Goal: Book appointment/travel/reservation

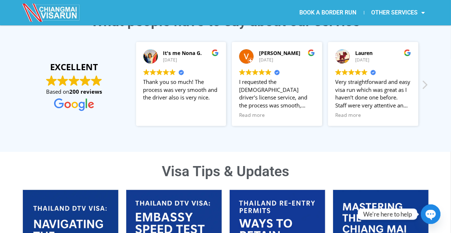
scroll to position [109, 0]
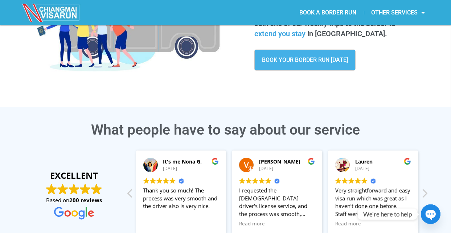
click at [294, 61] on span "BOOK YOUR BORDER RUN [DATE]" at bounding box center [305, 60] width 86 height 6
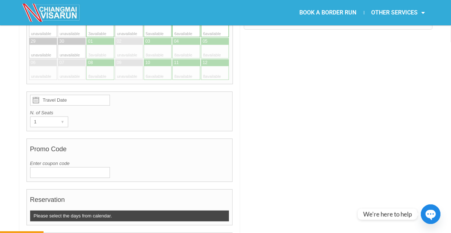
scroll to position [145, 0]
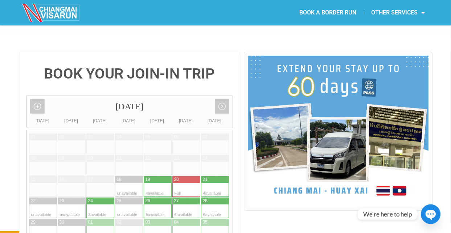
click at [157, 183] on div at bounding box center [164, 190] width 14 height 14
type input "19 September 2025"
radio input "true"
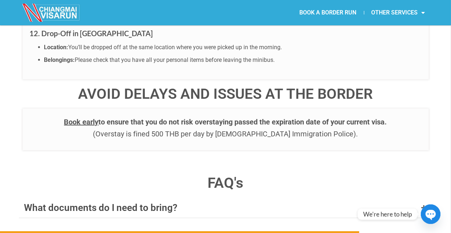
scroll to position [2778, 0]
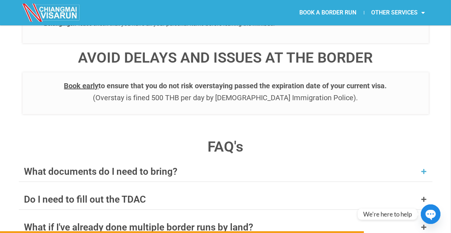
click at [420, 162] on div "What documents do I need to bring?" at bounding box center [225, 172] width 413 height 20
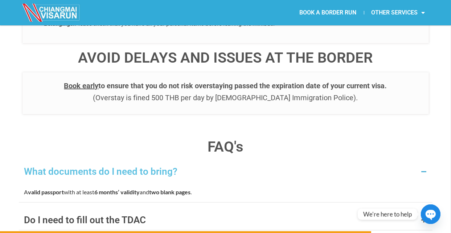
scroll to position [2887, 0]
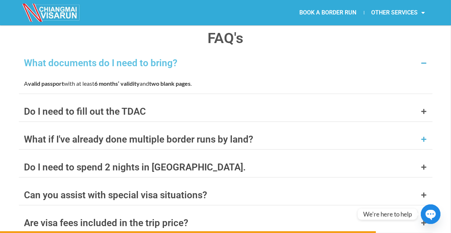
click at [423, 137] on icon at bounding box center [424, 140] width 6 height 6
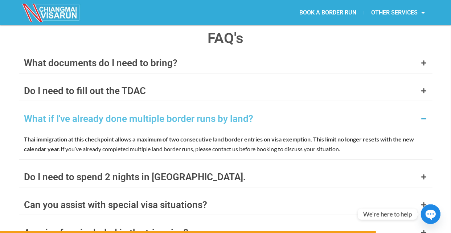
drag, startPoint x: 22, startPoint y: 95, endPoint x: 342, endPoint y: 107, distance: 320.7
click at [342, 129] on div "Thai immigration at this checkpoint allows a maximum of two consecutive land bo…" at bounding box center [225, 144] width 413 height 30
copy span "Thai immigration at this checkpoint allows a maximum of two consecutive land bo…"
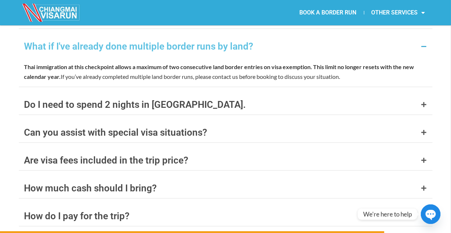
click at [423, 214] on icon at bounding box center [424, 217] width 6 height 6
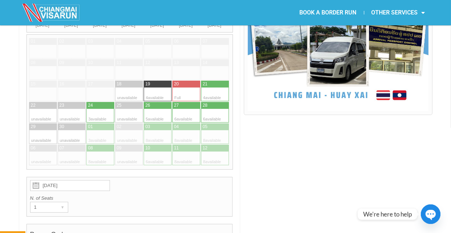
scroll to position [204, 0]
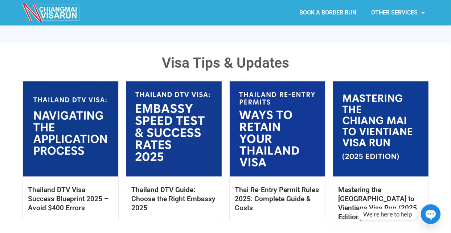
scroll to position [508, 0]
